Goal: Complete application form

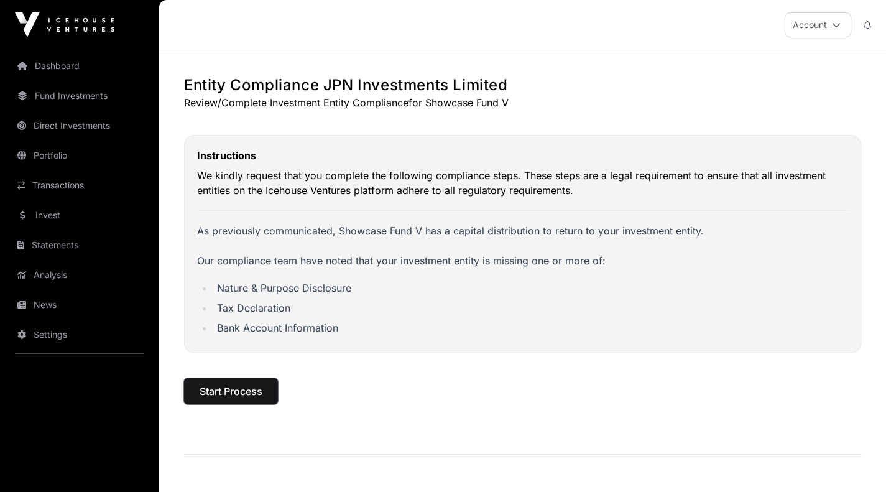
click at [241, 392] on span "Start Process" at bounding box center [231, 390] width 63 height 15
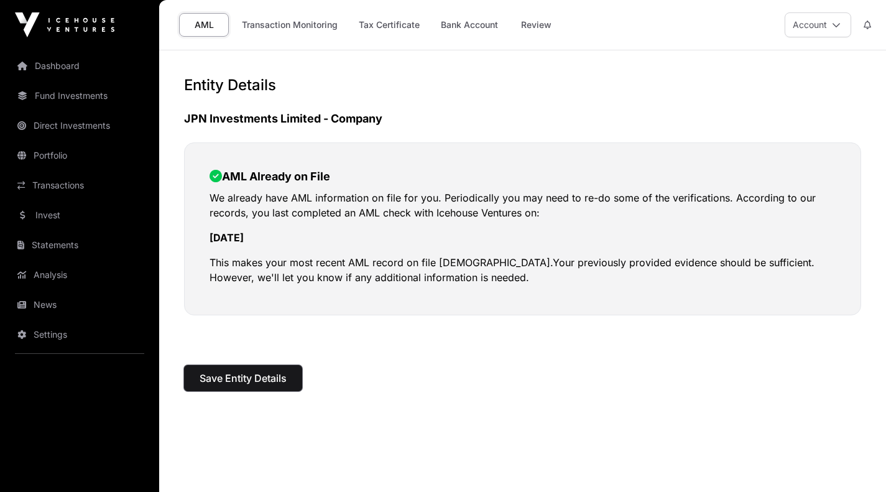
click at [251, 379] on span "Save Entity Details" at bounding box center [243, 377] width 87 height 15
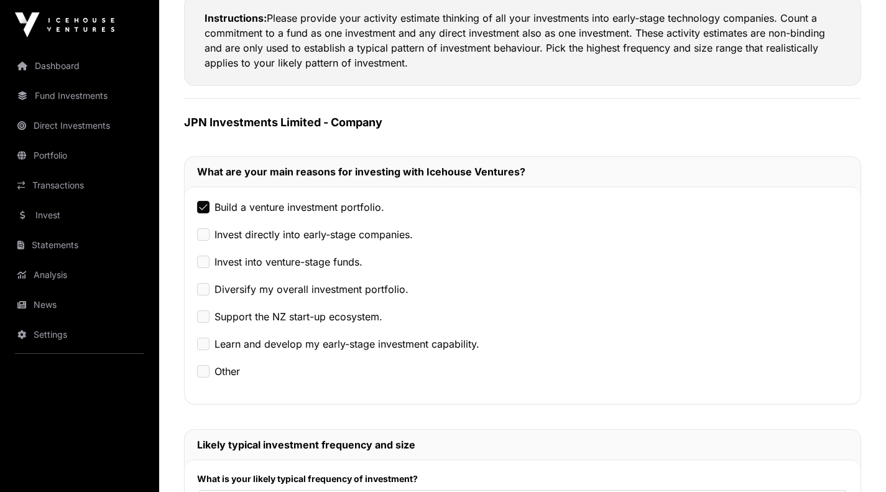
scroll to position [369, 0]
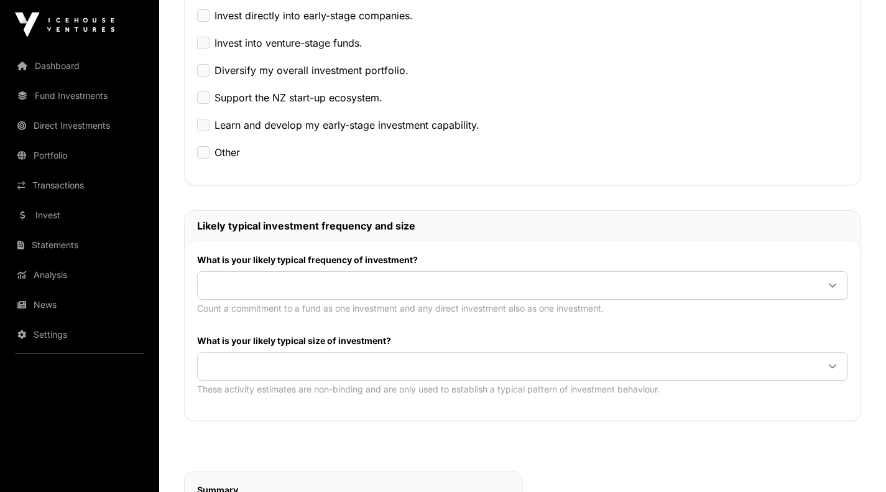
click at [446, 281] on span at bounding box center [508, 285] width 620 height 22
click at [355, 316] on span "Once or twice every two to five years" at bounding box center [296, 313] width 177 height 10
click at [357, 370] on span at bounding box center [508, 366] width 620 height 22
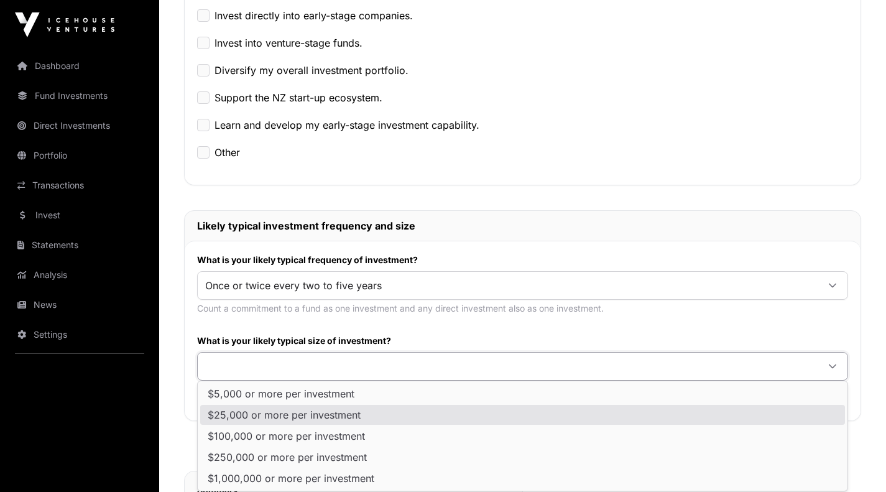
click at [346, 415] on span "$25,000 or more per investment" at bounding box center [284, 415] width 153 height 10
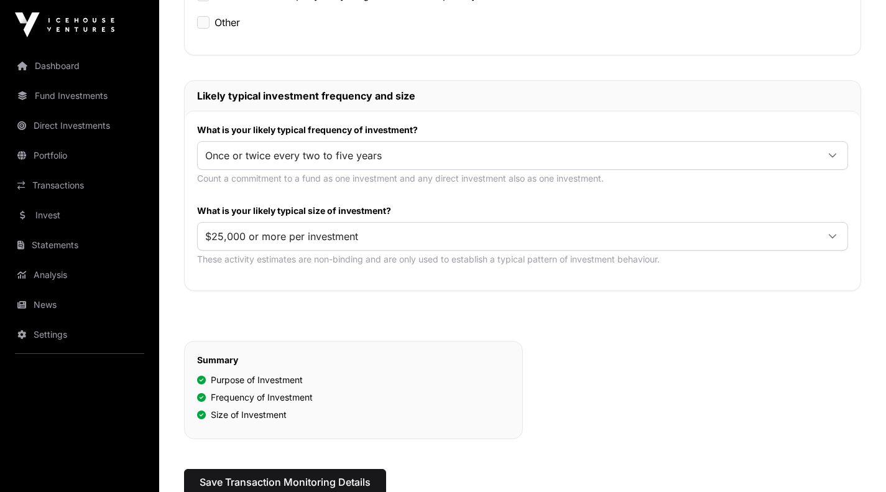
scroll to position [531, 0]
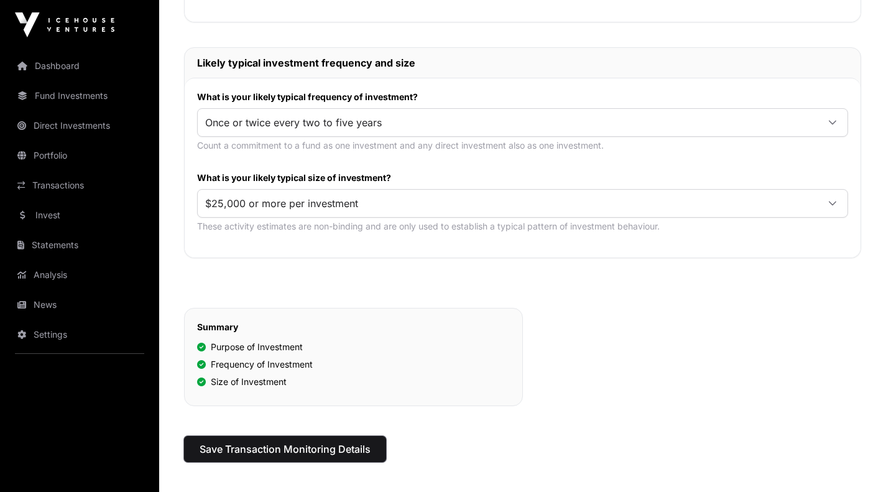
click at [297, 450] on span "Save Transaction Monitoring Details" at bounding box center [285, 448] width 171 height 15
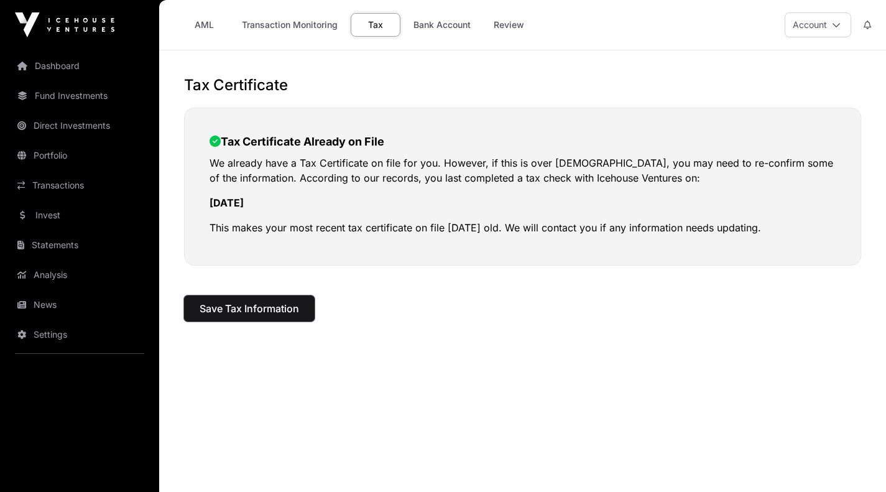
click at [255, 311] on span "Save Tax Information" at bounding box center [249, 308] width 99 height 15
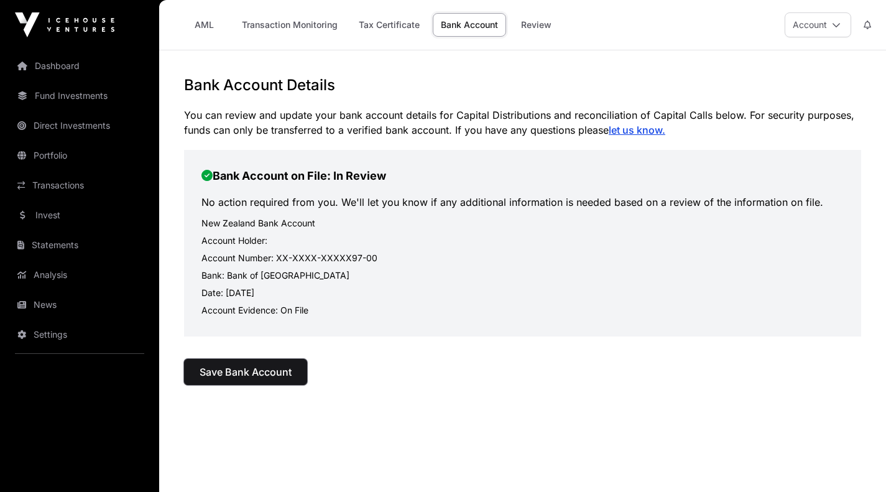
click at [245, 368] on span "Save Bank Account" at bounding box center [246, 371] width 92 height 15
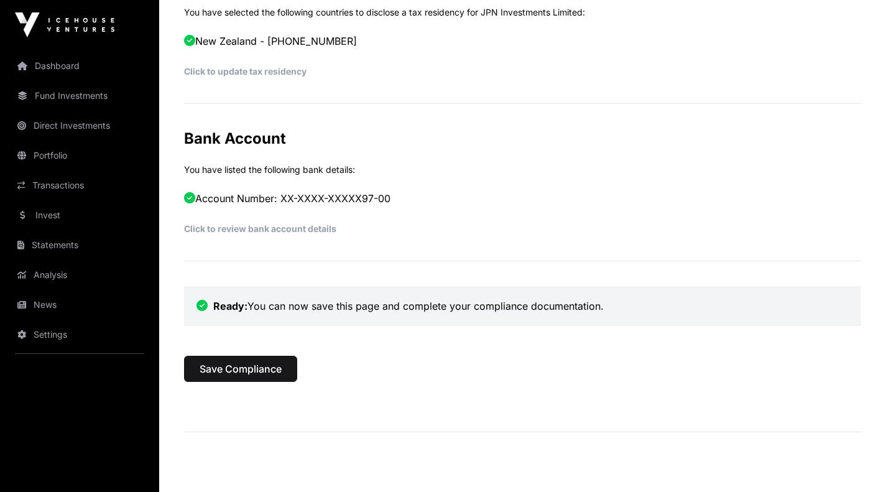
scroll to position [611, 0]
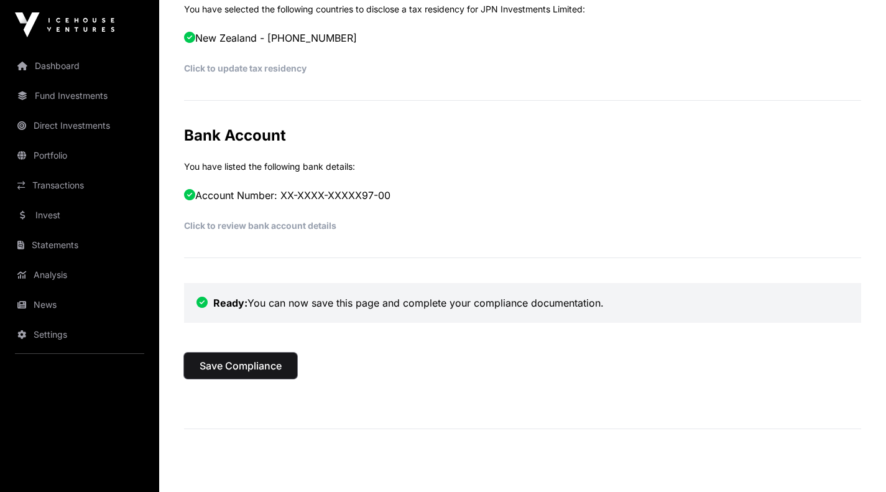
click at [262, 365] on span "Save Compliance" at bounding box center [241, 365] width 82 height 15
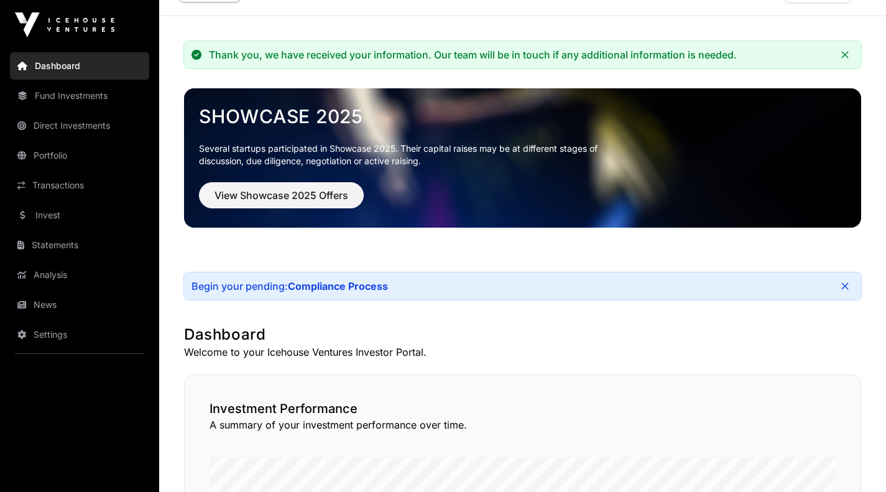
scroll to position [33, 0]
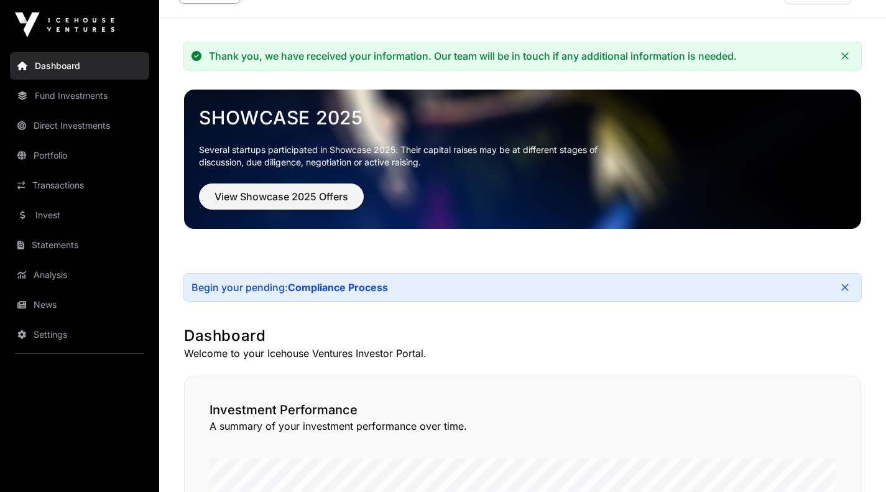
click at [81, 121] on link "Direct Investments" at bounding box center [79, 125] width 139 height 27
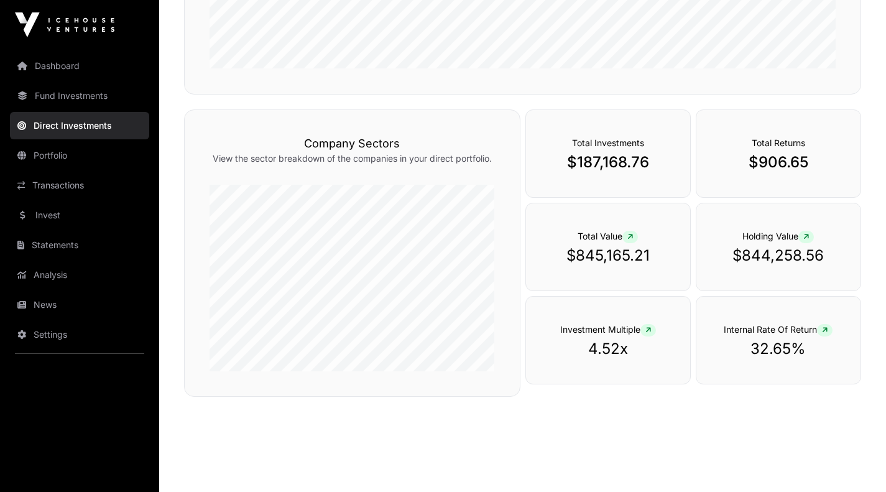
scroll to position [383, 0]
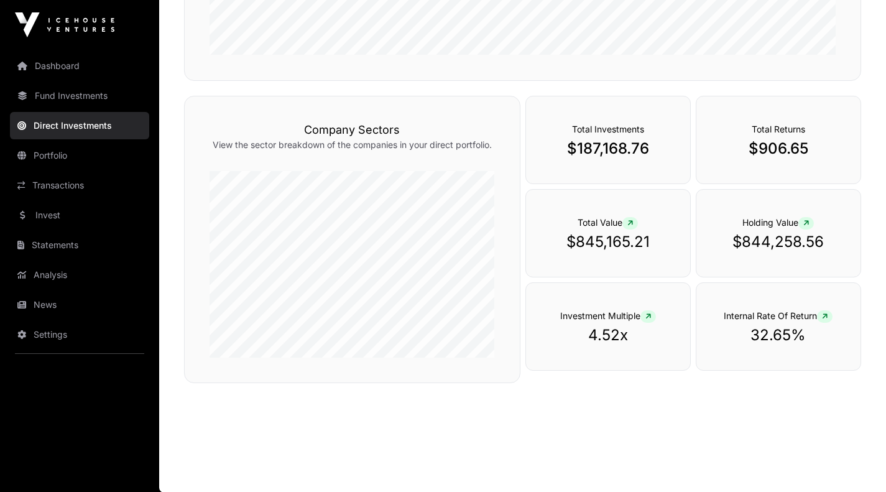
click at [45, 95] on link "Fund Investments" at bounding box center [79, 95] width 139 height 27
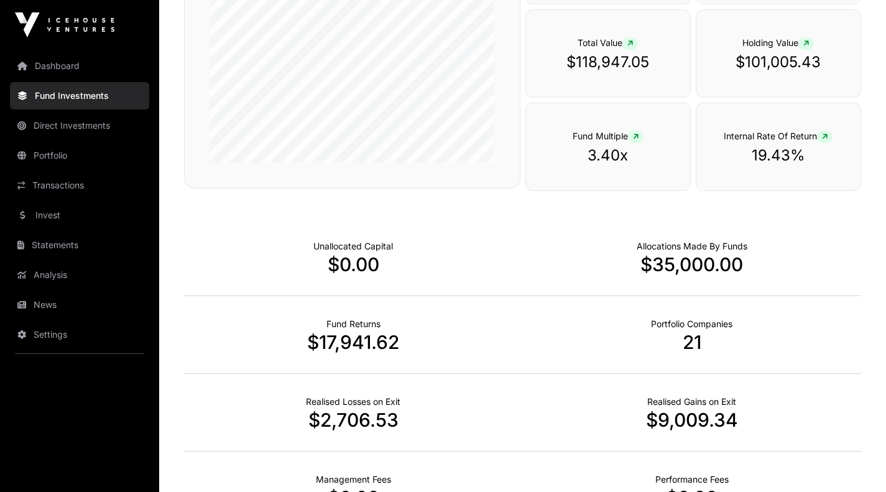
scroll to position [765, 0]
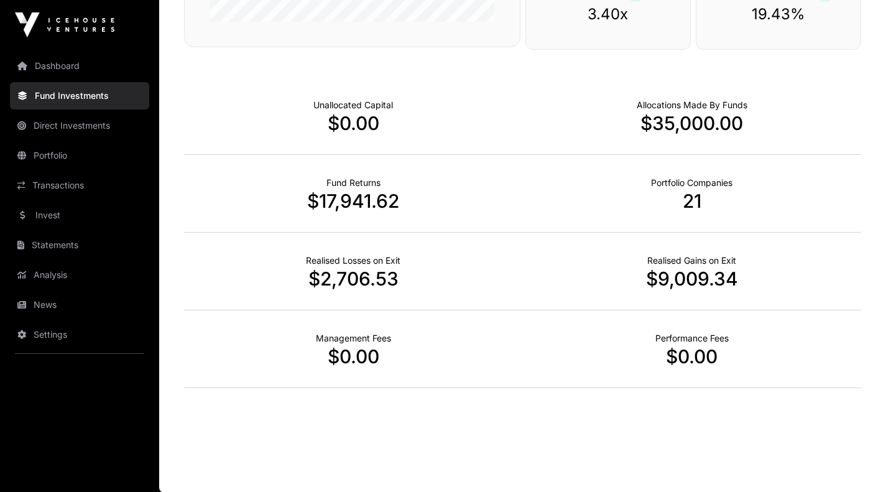
click at [84, 183] on link "Transactions" at bounding box center [79, 185] width 139 height 27
